Goal: Task Accomplishment & Management: Manage account settings

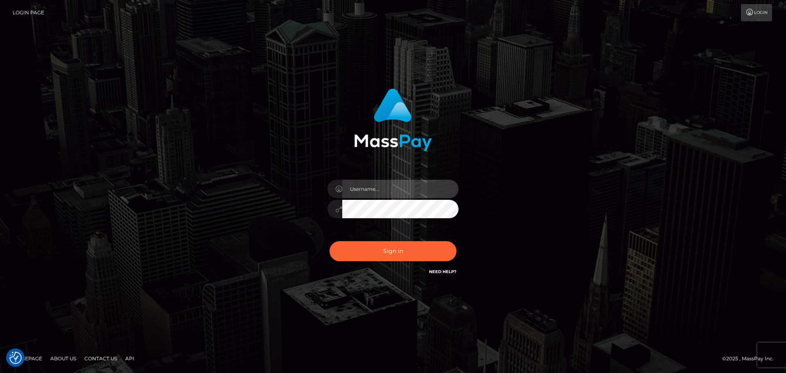
click at [400, 183] on input "text" at bounding box center [400, 189] width 116 height 18
click at [0, 372] on com-1password-button at bounding box center [0, 373] width 0 height 0
type input "dawson.throne"
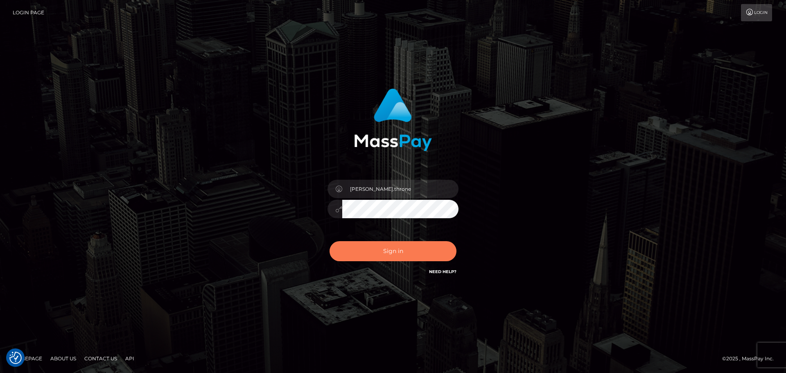
click at [417, 252] on button "Sign in" at bounding box center [392, 251] width 127 height 20
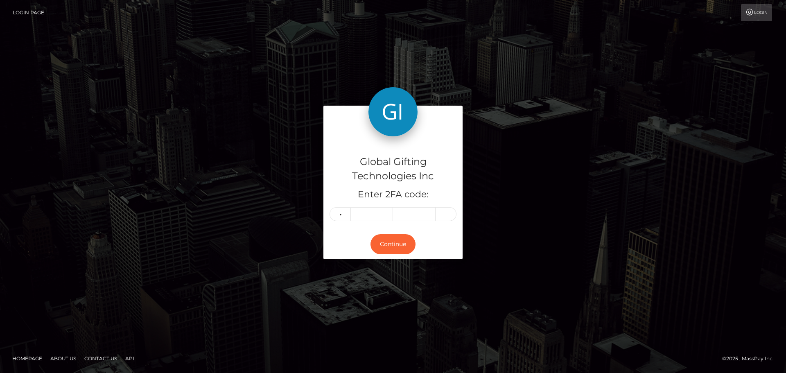
type input "5"
type input "4"
type input "9"
type input "5"
type input "8"
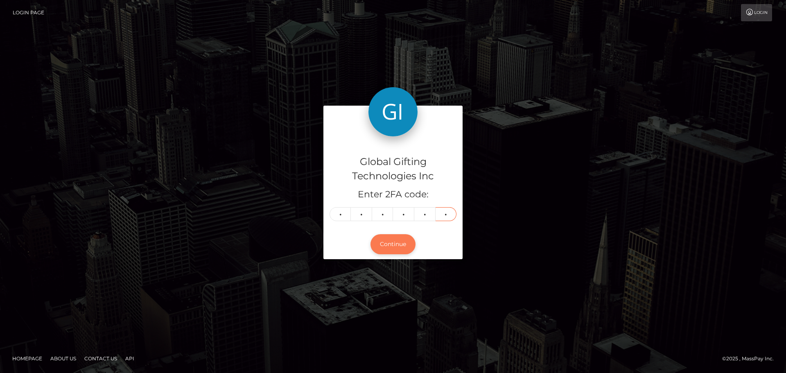
type input "6"
click at [394, 243] on button "Continue" at bounding box center [392, 244] width 45 height 20
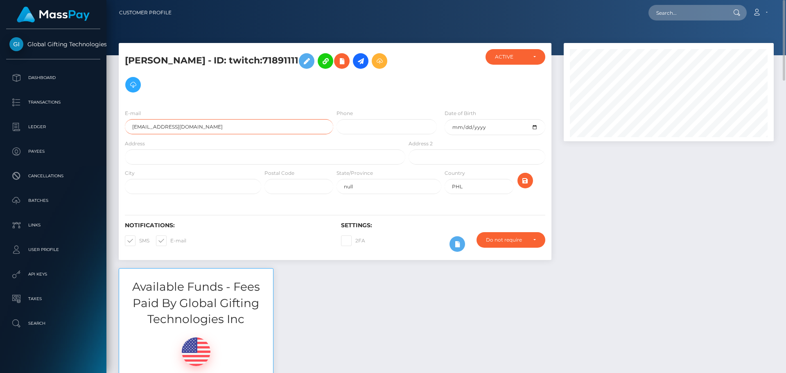
drag, startPoint x: 245, startPoint y: 126, endPoint x: 109, endPoint y: 128, distance: 135.9
click at [432, 329] on div "Available Funds - Fees Paid By Global Gifting Technologies Inc $102.00 USD Bala…" at bounding box center [446, 344] width 667 height 152
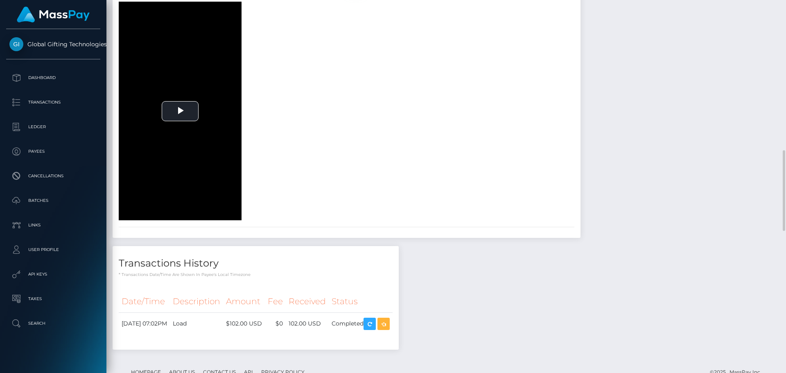
scroll to position [491, 0]
